Goal: Information Seeking & Learning: Learn about a topic

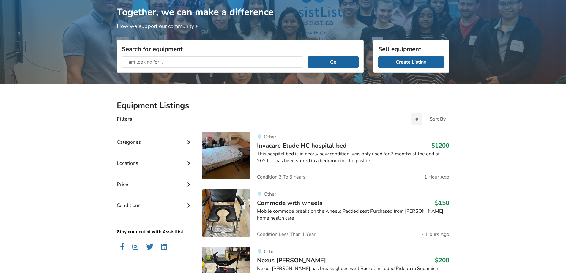
scroll to position [30, 0]
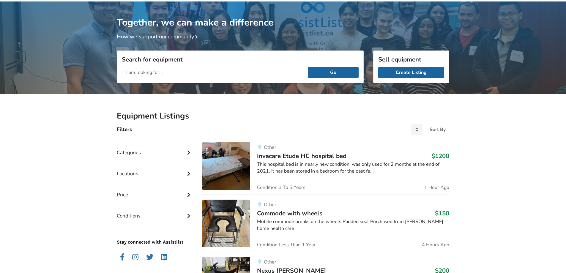
click at [187, 73] on input "text" at bounding box center [212, 72] width 181 height 11
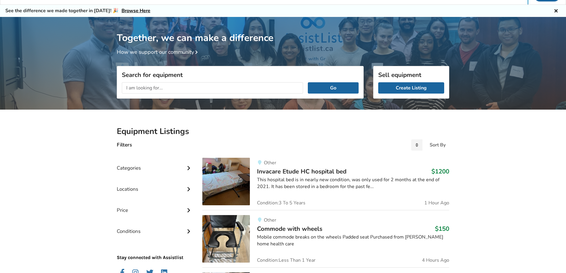
scroll to position [0, 0]
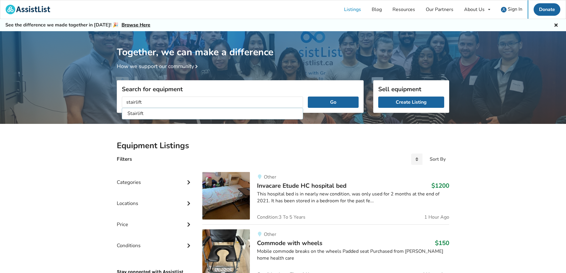
type input "stairlift"
click at [308, 97] on button "Go" at bounding box center [333, 102] width 51 height 11
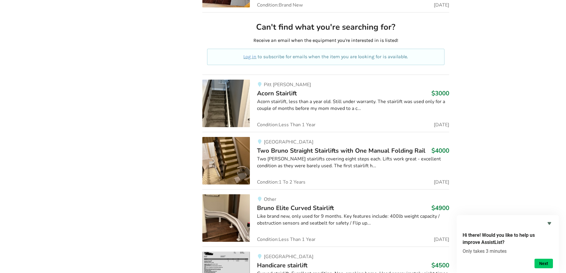
click at [306, 208] on span "Bruno Elite Curved Stairlift" at bounding box center [295, 208] width 77 height 8
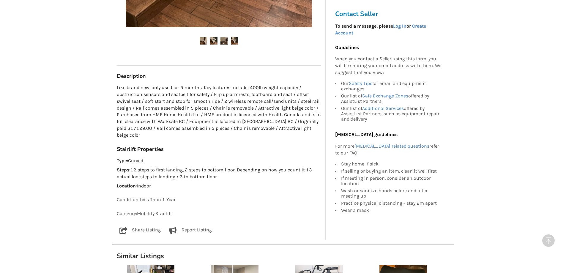
scroll to position [327, 0]
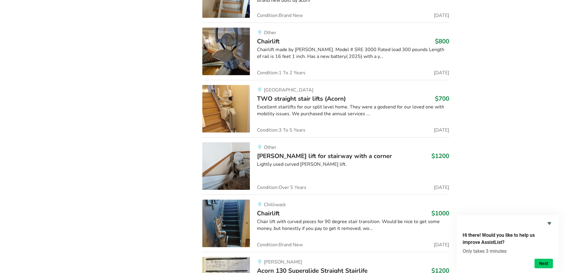
scroll to position [1248, 0]
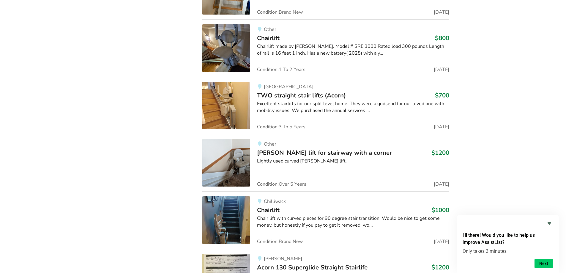
click at [237, 155] on img at bounding box center [226, 163] width 48 height 48
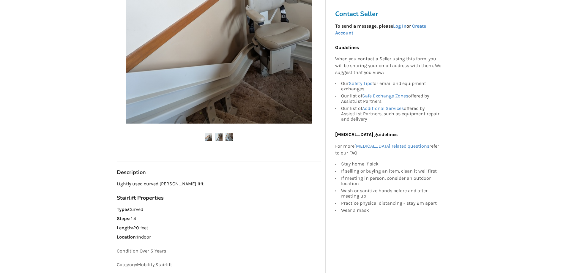
scroll to position [178, 0]
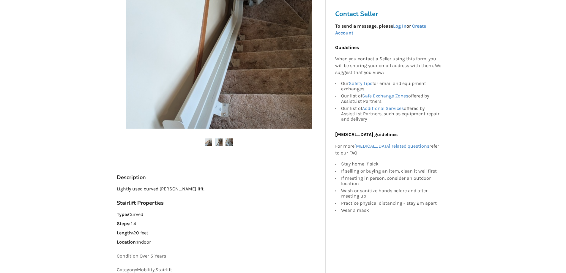
click at [210, 143] on img at bounding box center [208, 142] width 7 height 7
click at [217, 142] on img at bounding box center [218, 142] width 7 height 7
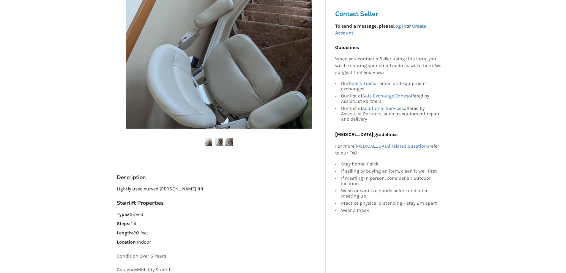
click at [226, 144] on img at bounding box center [229, 142] width 7 height 7
click at [218, 141] on img at bounding box center [218, 142] width 7 height 7
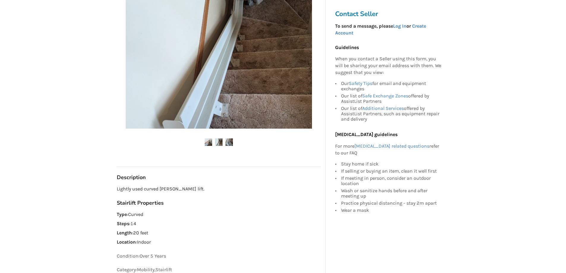
click at [210, 143] on img at bounding box center [208, 142] width 7 height 7
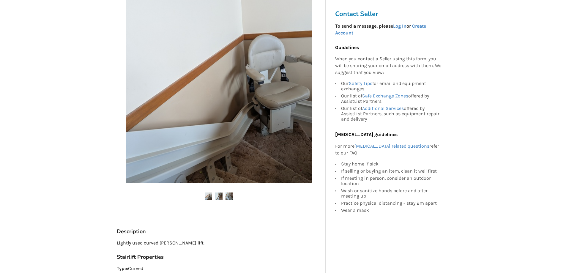
scroll to position [119, 0]
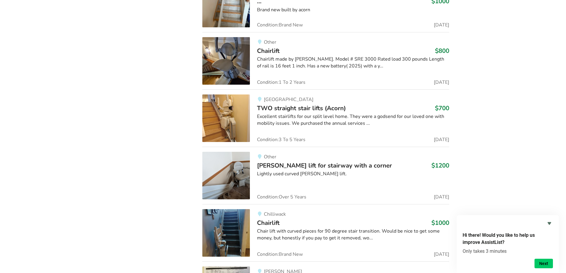
scroll to position [1238, 0]
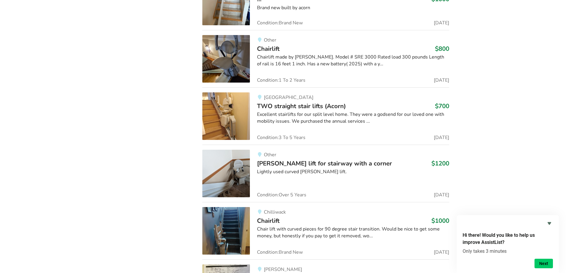
click at [298, 162] on span "[PERSON_NAME] lift for stairway with a corner" at bounding box center [324, 163] width 135 height 8
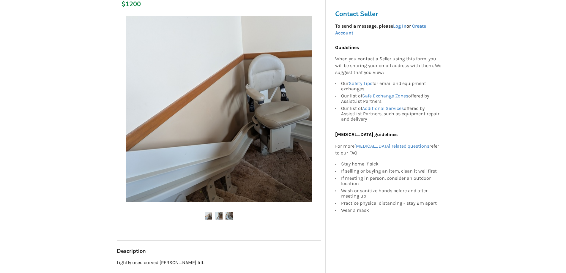
scroll to position [119, 0]
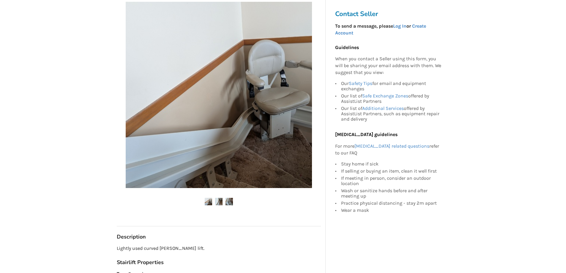
click at [230, 202] on img at bounding box center [229, 201] width 7 height 7
click at [218, 204] on img at bounding box center [218, 201] width 7 height 7
click at [208, 205] on img at bounding box center [208, 201] width 7 height 7
click at [210, 204] on img at bounding box center [208, 201] width 7 height 7
